Goal: Task Accomplishment & Management: Complete application form

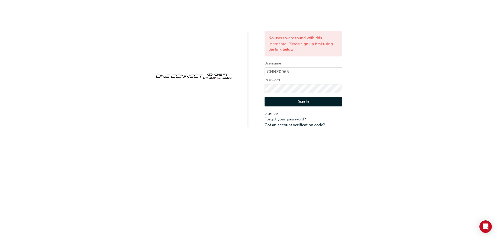
click at [273, 112] on link "Sign up" at bounding box center [304, 113] width 78 height 6
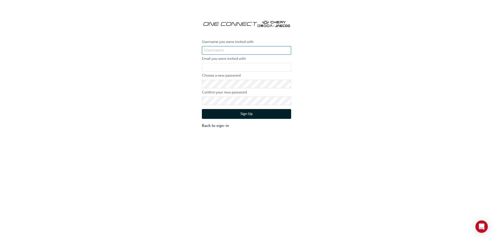
click at [237, 49] on input "text" at bounding box center [246, 50] width 89 height 9
type input "CHNZ0065"
click at [228, 66] on input "email" at bounding box center [246, 67] width 89 height 9
type input "[PERSON_NAME][EMAIL_ADDRESS][DOMAIN_NAME]"
click at [221, 113] on button "Sign Up" at bounding box center [246, 114] width 89 height 10
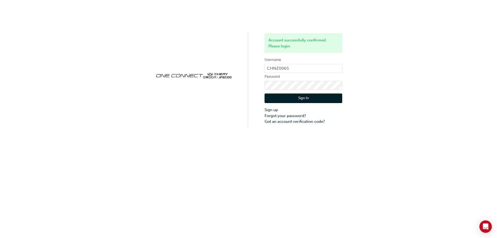
click at [294, 98] on button "Sign In" at bounding box center [304, 98] width 78 height 10
